Goal: Find specific page/section: Find specific page/section

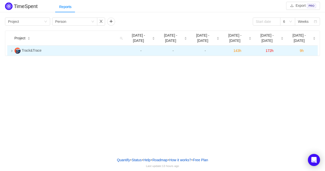
click at [12, 50] on icon "icon: right" at bounding box center [12, 51] width 3 height 3
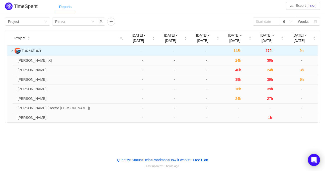
click at [11, 50] on icon "icon: down" at bounding box center [12, 51] width 3 height 3
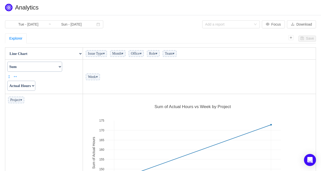
click at [62, 65] on select "Count Count Unique Values List Unique Values Sum Integer Sum Average Median Sam…" at bounding box center [34, 67] width 55 height 10
